Goal: Transaction & Acquisition: Purchase product/service

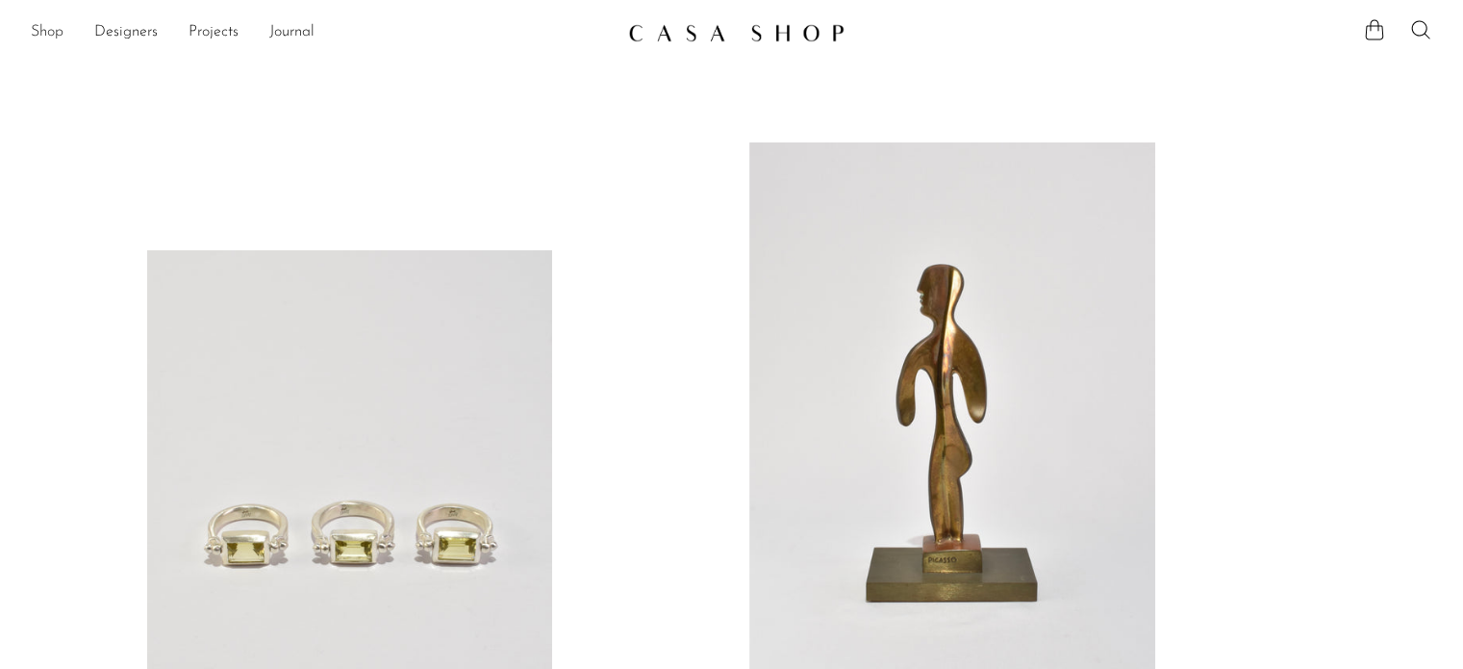
click at [47, 29] on link "Shop" at bounding box center [47, 32] width 33 height 25
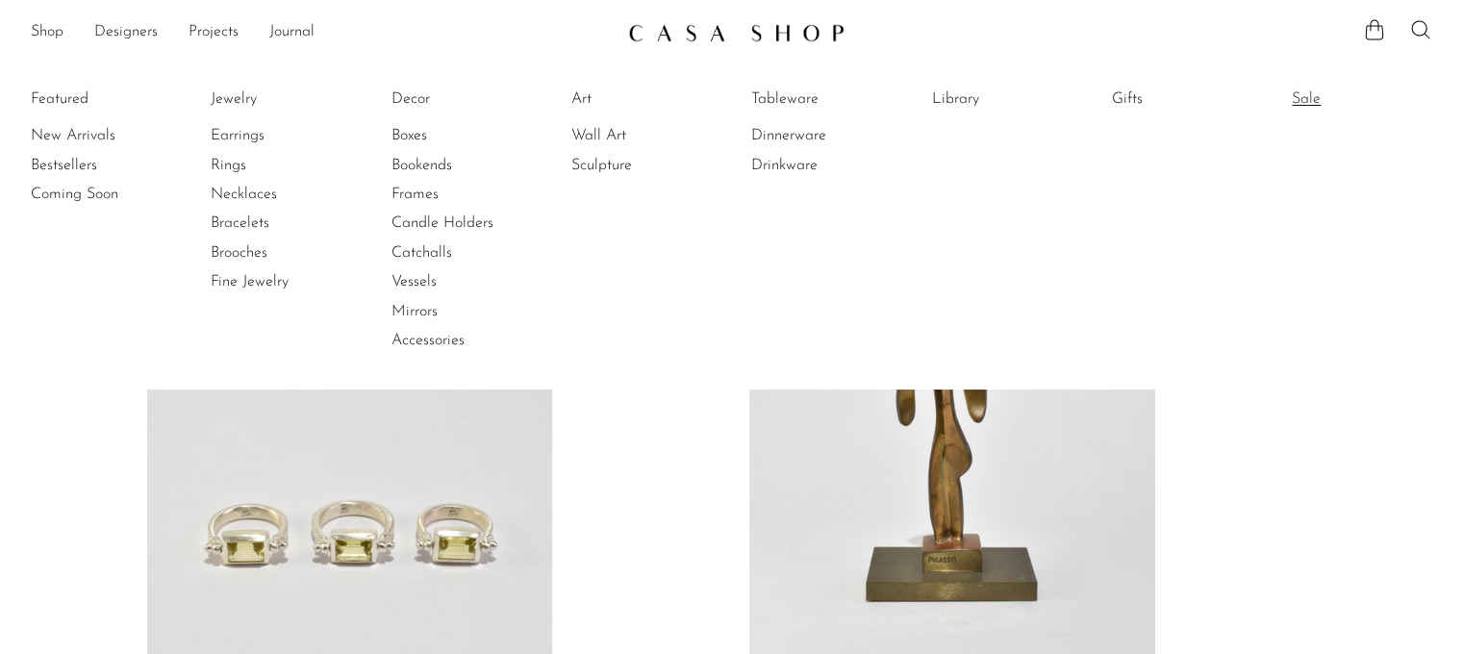
click at [1331, 97] on link "Sale" at bounding box center [1364, 99] width 144 height 21
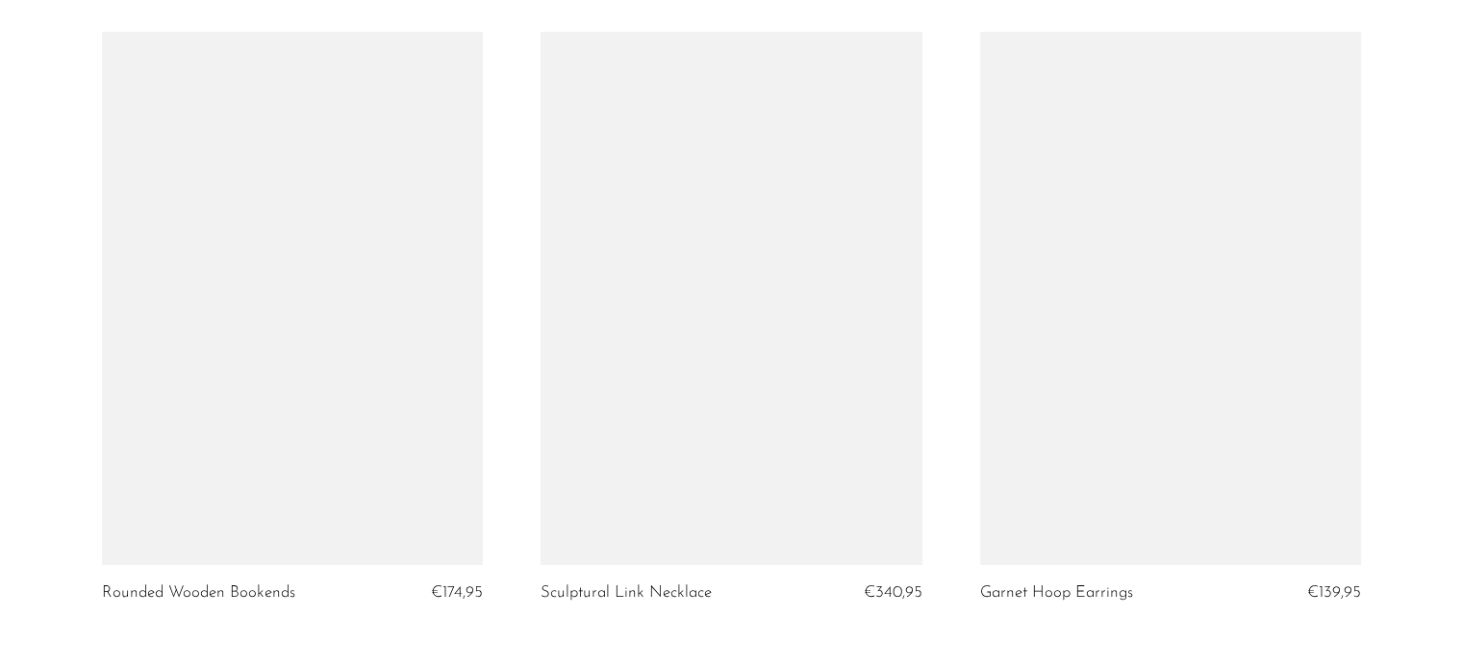
scroll to position [7123, 0]
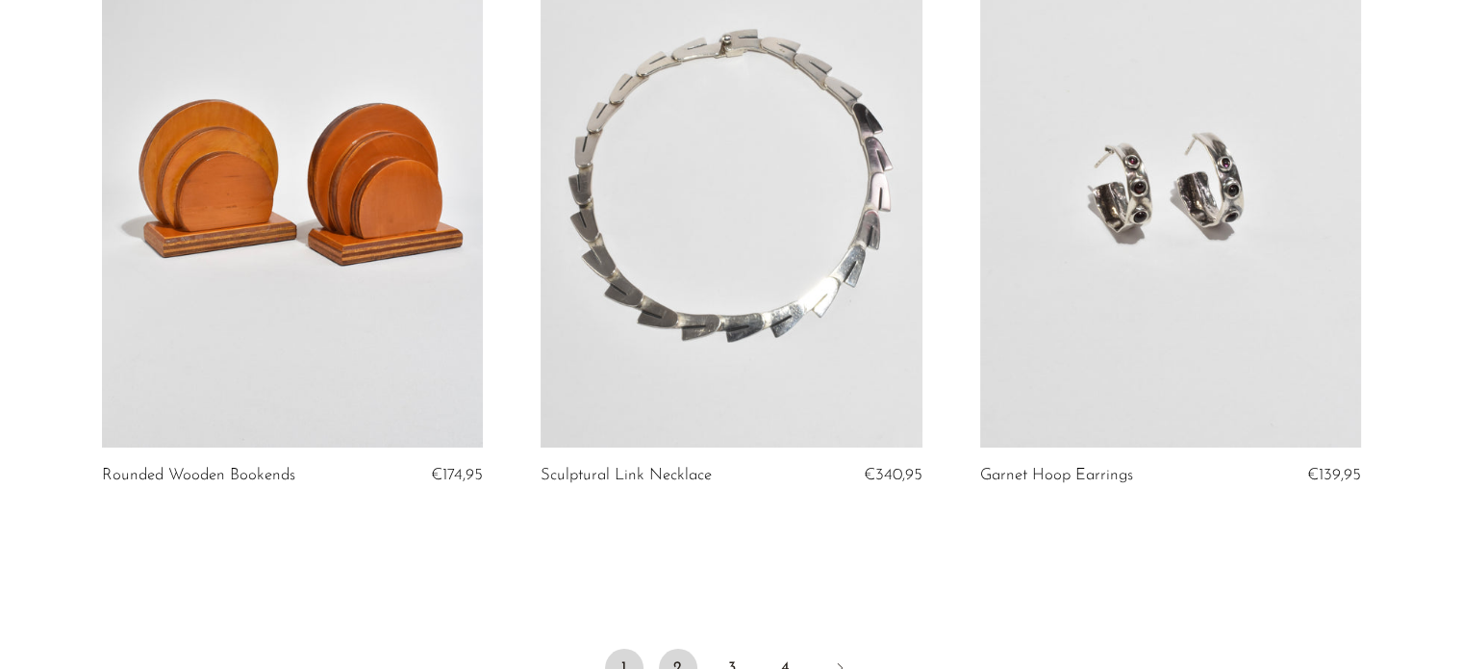
click at [681, 648] on link "2" at bounding box center [678, 667] width 38 height 38
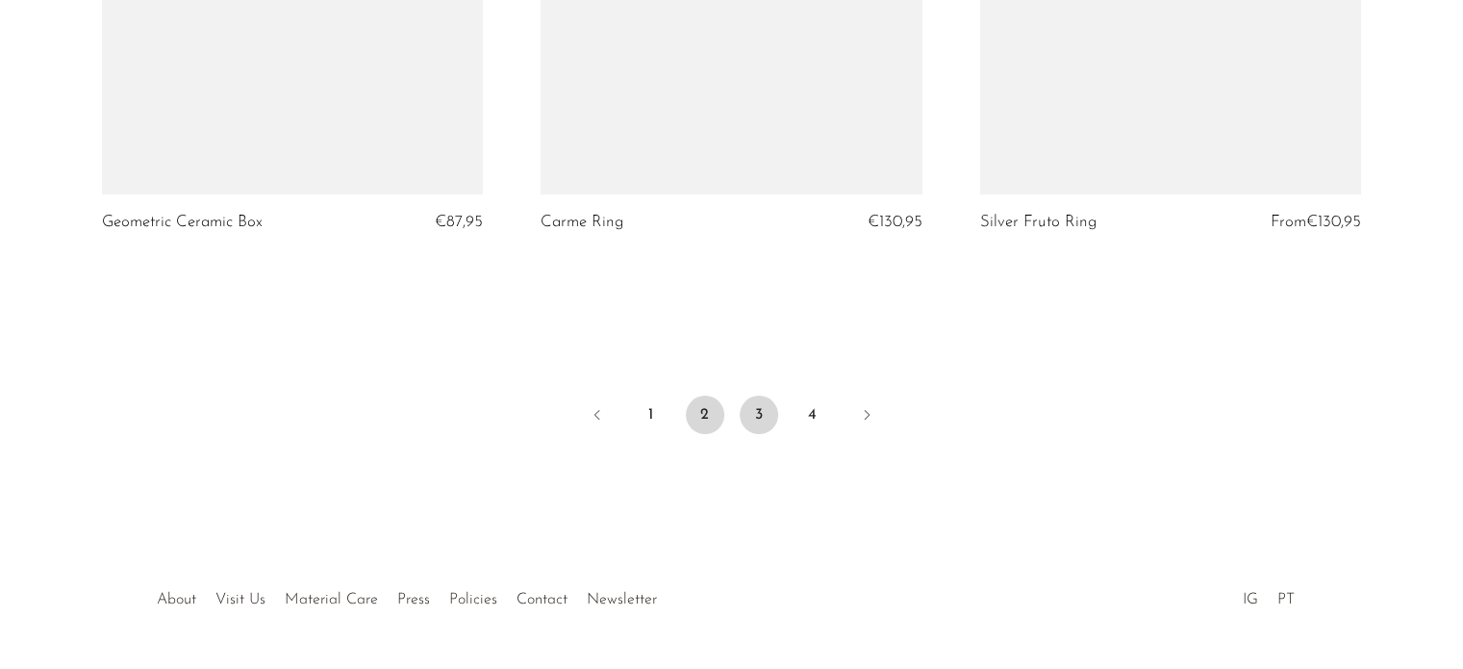
scroll to position [7342, 0]
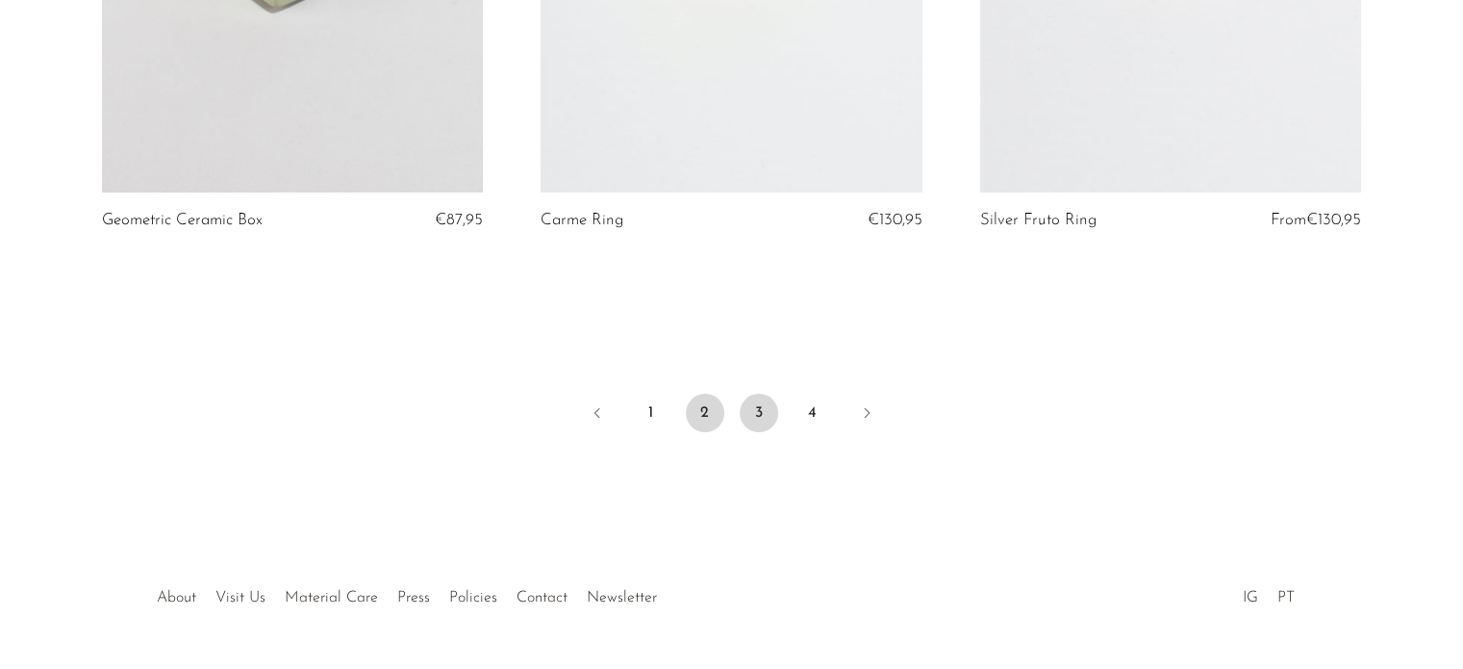
click at [773, 422] on link "3" at bounding box center [759, 412] width 38 height 38
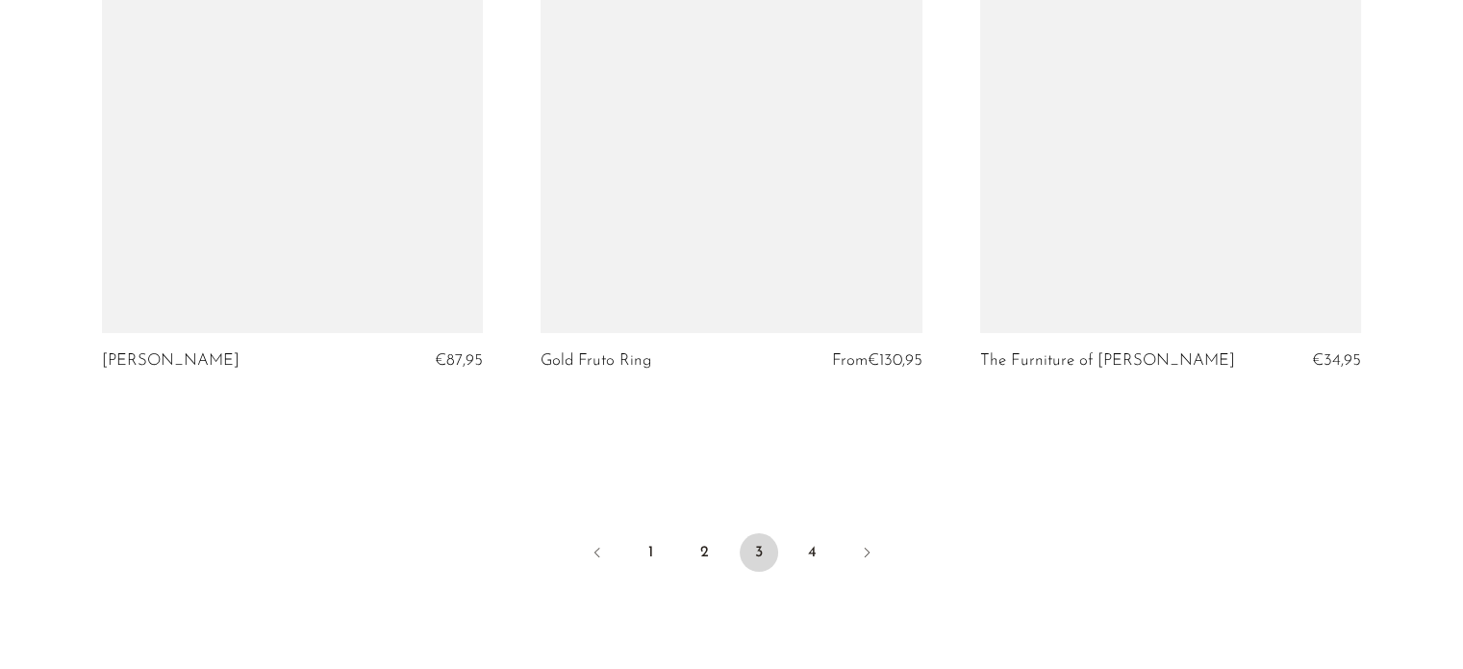
scroll to position [7398, 0]
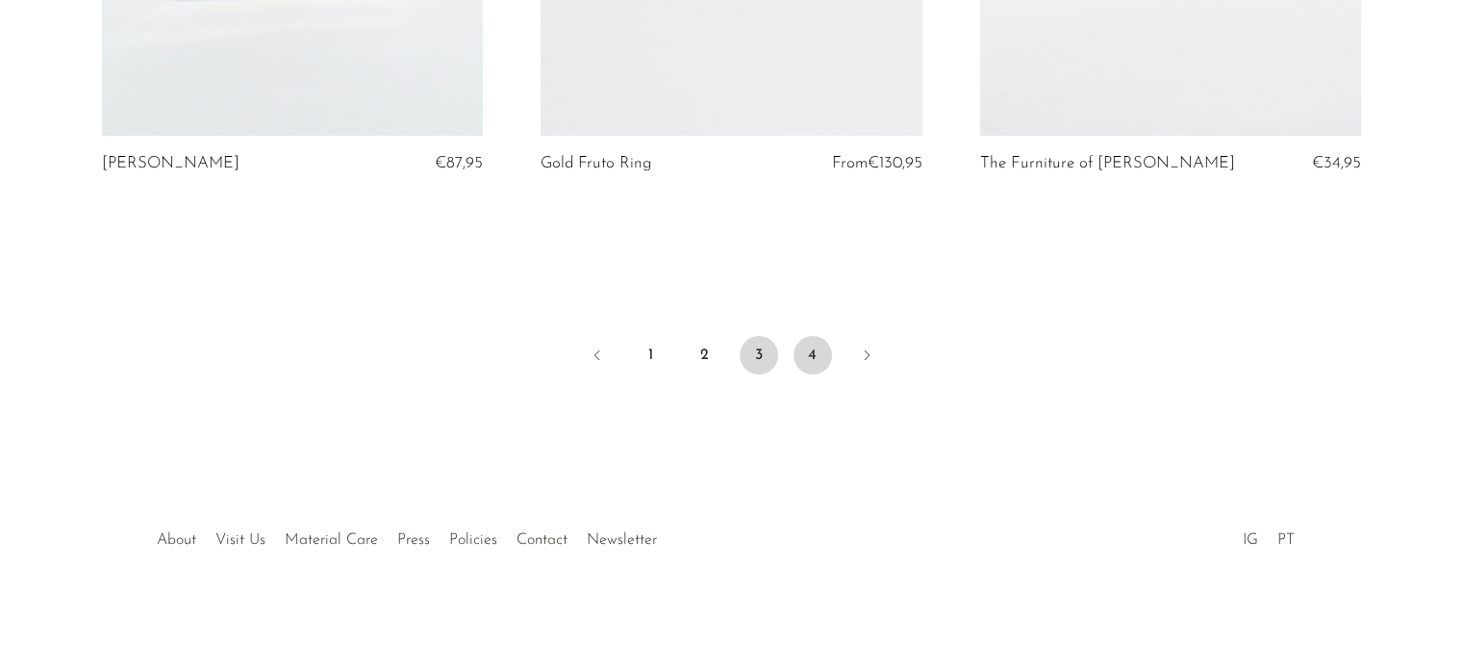
click at [814, 353] on link "4" at bounding box center [813, 355] width 38 height 38
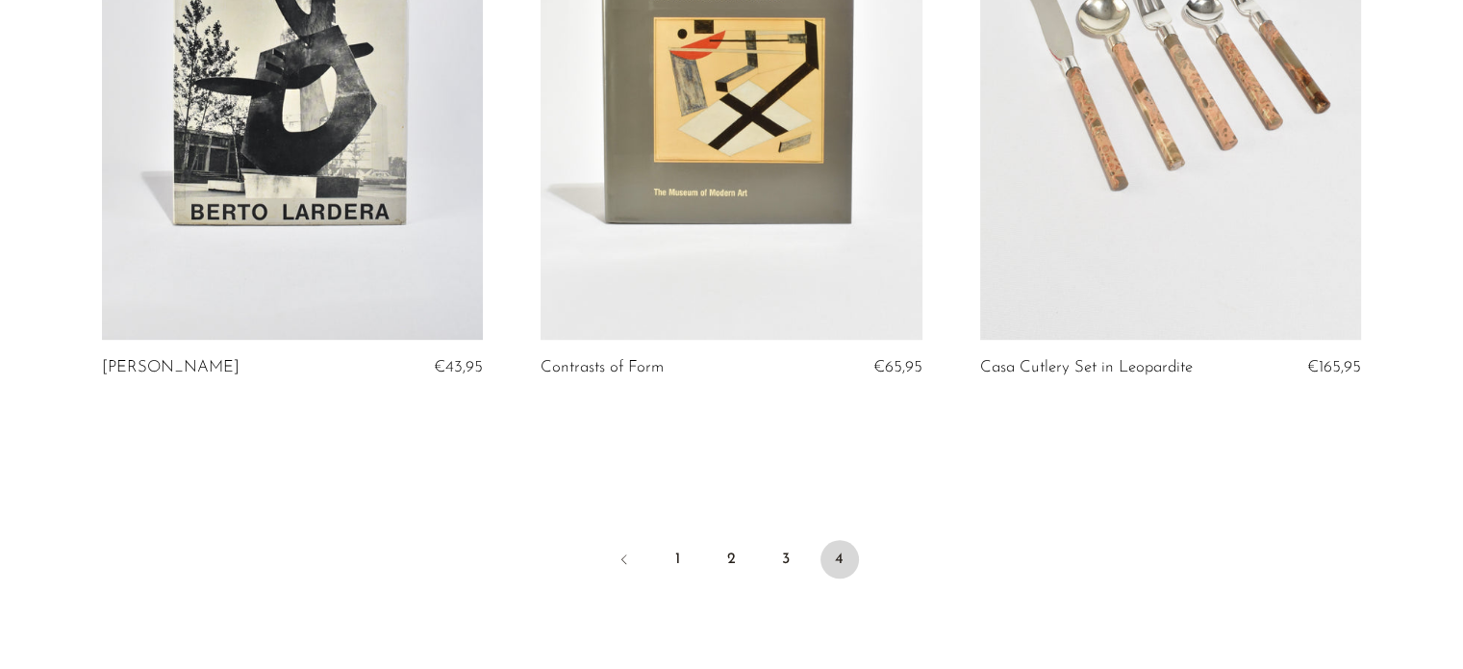
scroll to position [1811, 0]
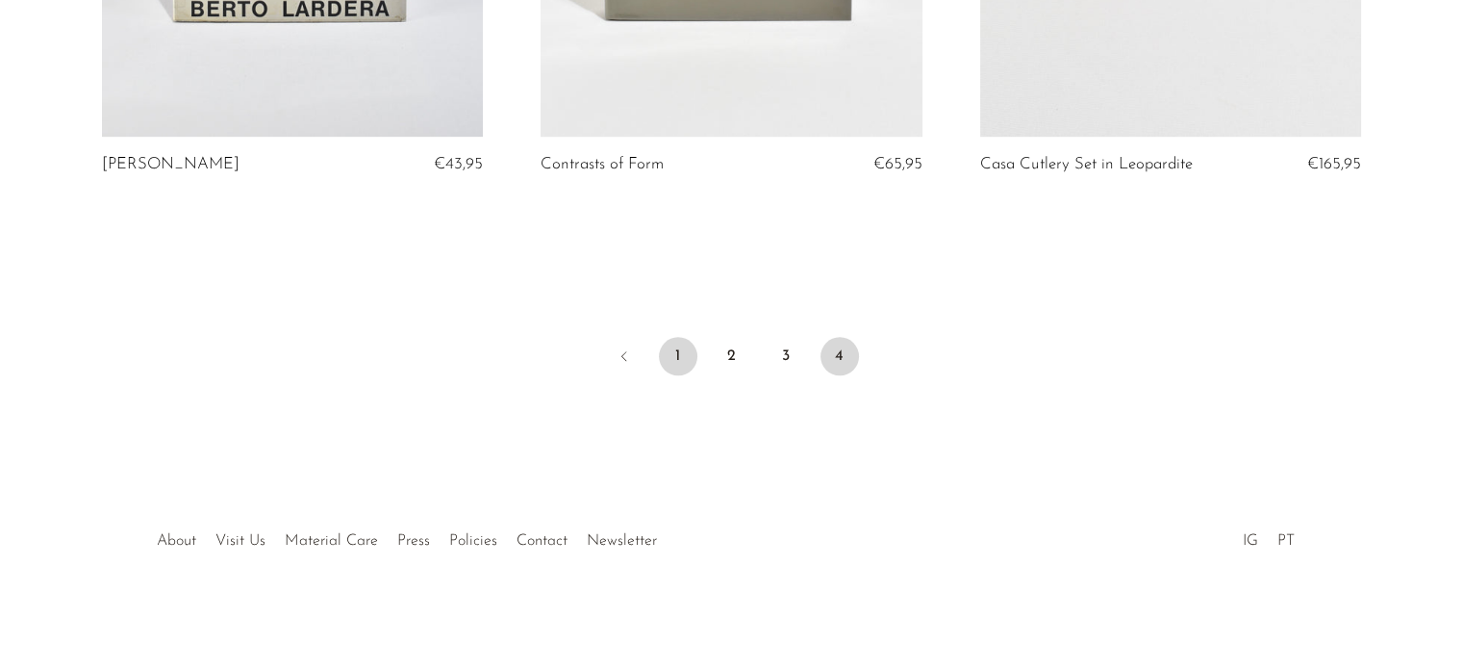
click at [677, 360] on link "1" at bounding box center [678, 356] width 38 height 38
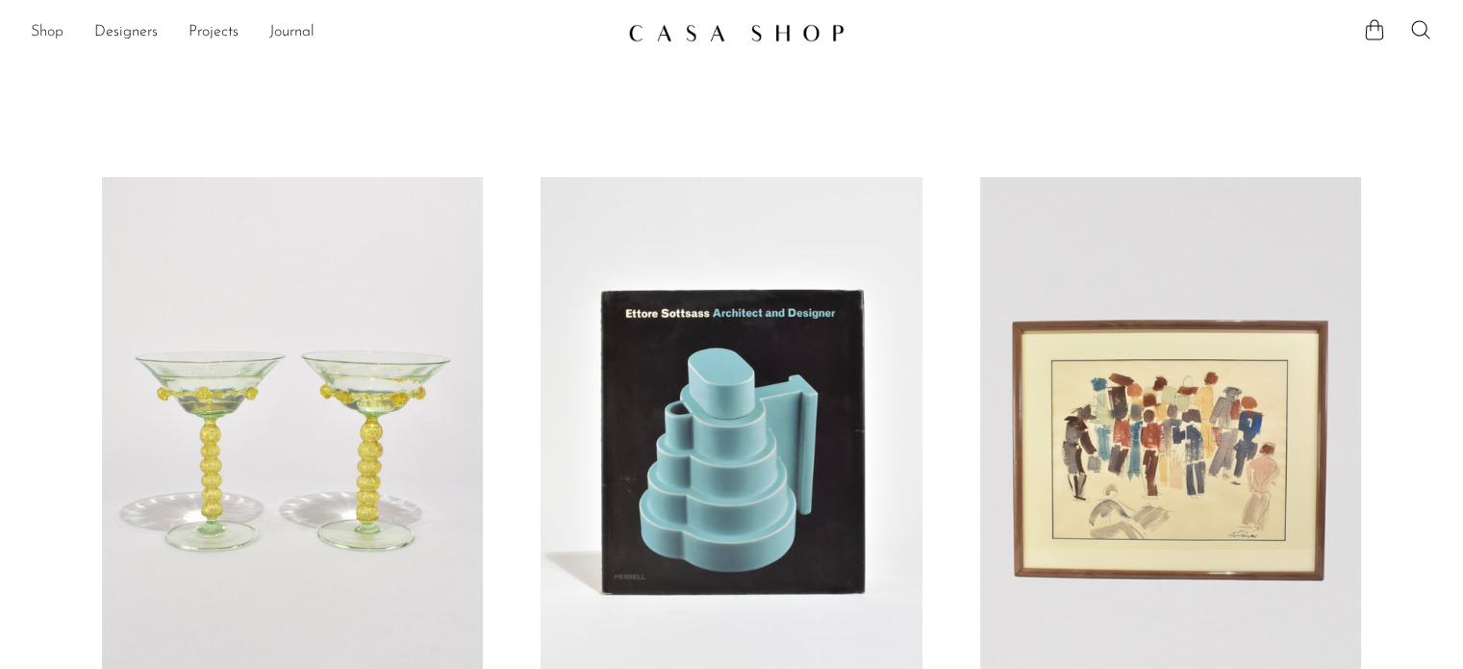
click at [53, 35] on link "Shop" at bounding box center [47, 32] width 33 height 25
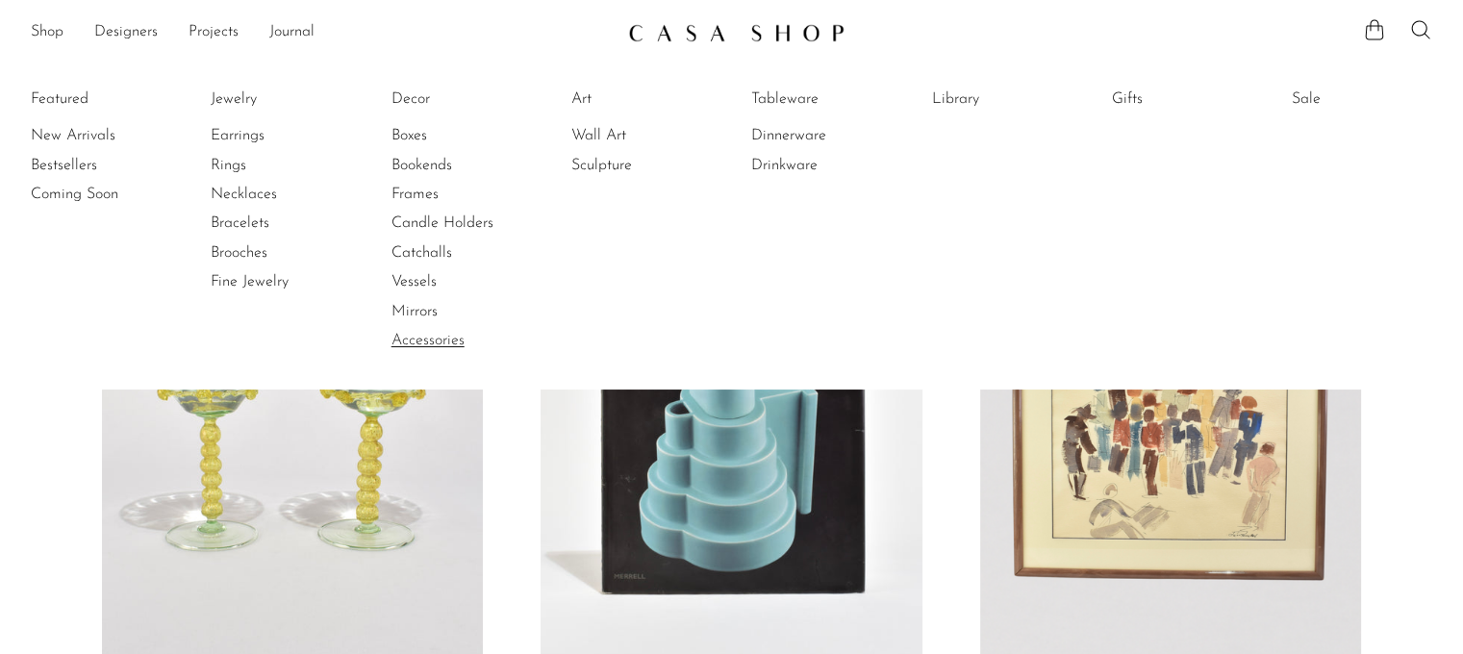
click at [452, 345] on link "Accessories" at bounding box center [464, 340] width 144 height 21
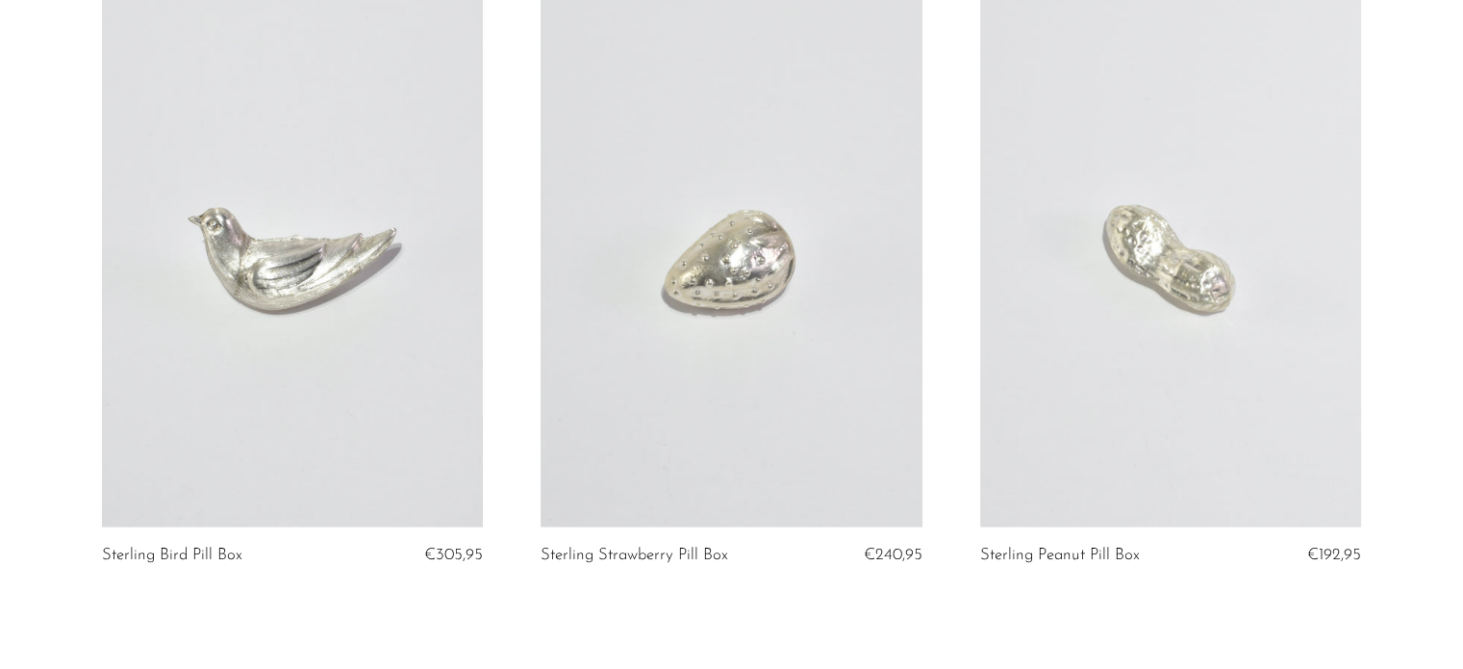
scroll to position [4514, 0]
